Goal: Transaction & Acquisition: Purchase product/service

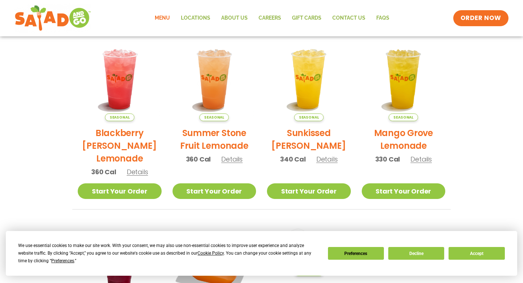
scroll to position [117, 0]
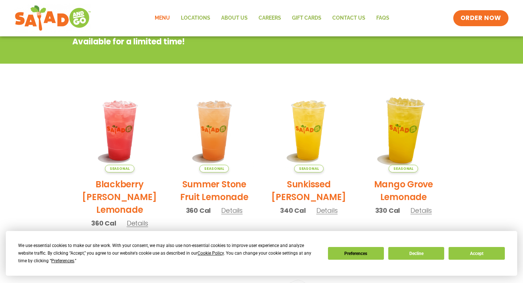
click at [389, 128] on img at bounding box center [403, 130] width 99 height 99
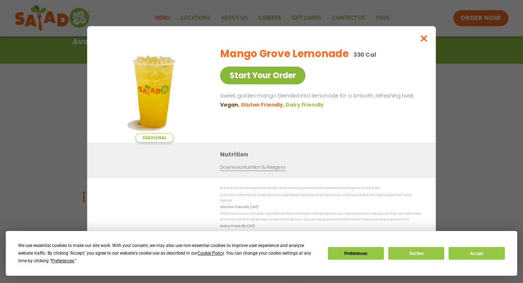
click at [299, 77] on link "Start Your Order" at bounding box center [262, 76] width 85 height 18
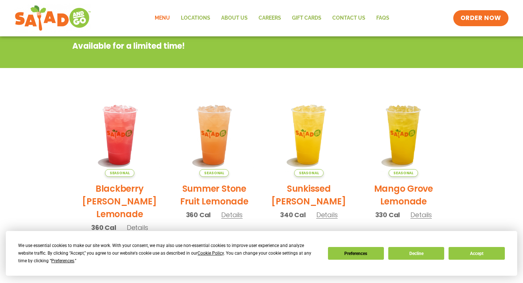
scroll to position [152, 0]
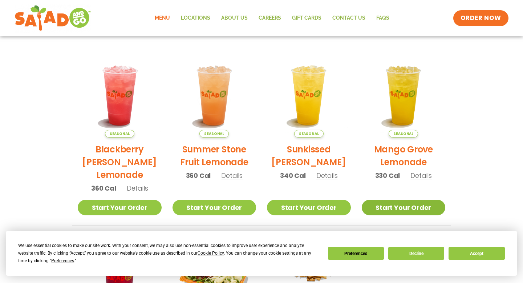
click at [411, 204] on link "Start Your Order" at bounding box center [404, 208] width 84 height 16
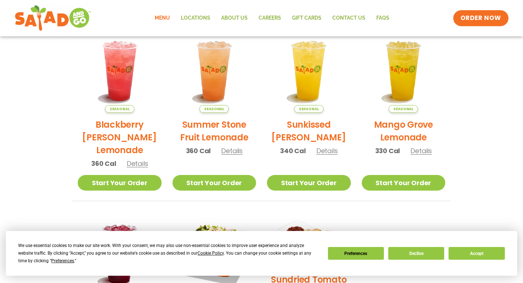
scroll to position [186, 0]
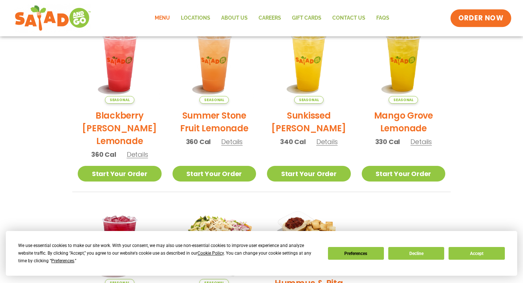
click at [483, 22] on span "ORDER NOW" at bounding box center [481, 17] width 45 height 9
